Goal: Task Accomplishment & Management: Use online tool/utility

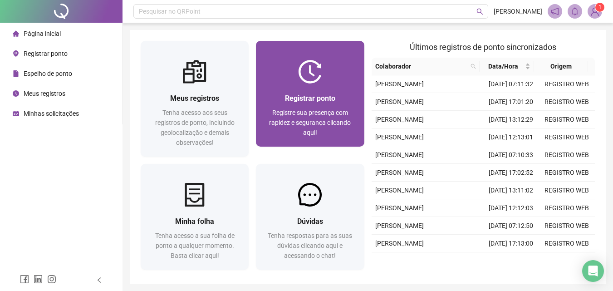
click at [329, 89] on div "Registrar ponto Registre sua presença com rapidez e segurança clicando aqui!" at bounding box center [310, 114] width 108 height 63
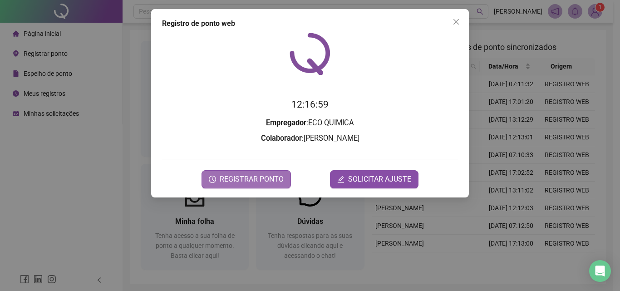
click at [244, 179] on span "REGISTRAR PONTO" at bounding box center [252, 179] width 64 height 11
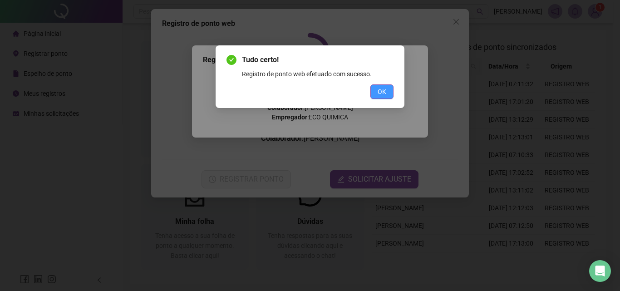
click at [383, 89] on span "OK" at bounding box center [382, 92] width 9 height 10
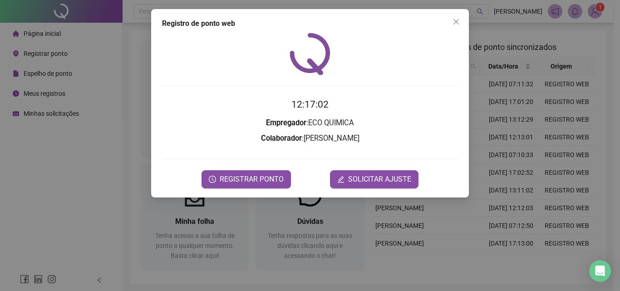
click at [599, 11] on div "Registro de ponto web 12:17:02 Empregador : ECO QUIMICA Colaborador : [PERSON_N…" at bounding box center [310, 145] width 620 height 291
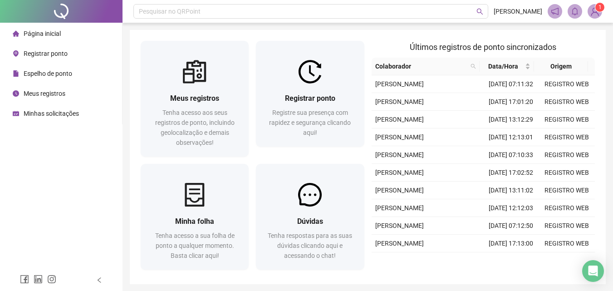
click at [599, 11] on span "1" at bounding box center [600, 7] width 3 height 9
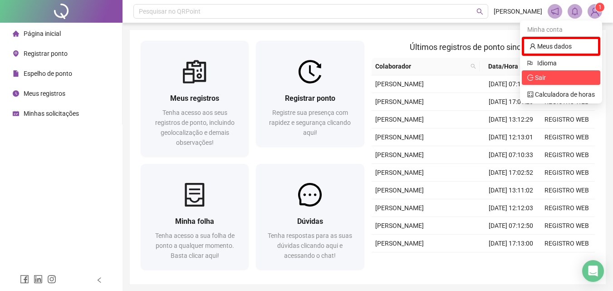
click at [571, 79] on span "Sair" at bounding box center [561, 78] width 68 height 10
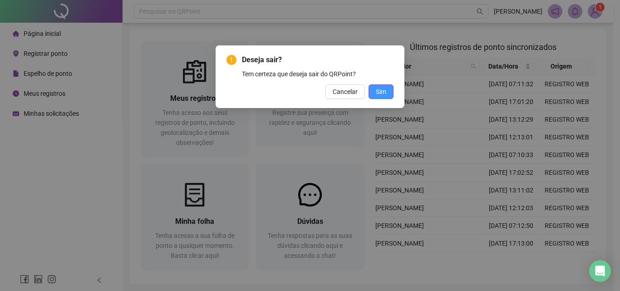
click at [384, 91] on span "Sim" at bounding box center [381, 92] width 10 height 10
